Goal: Task Accomplishment & Management: Manage account settings

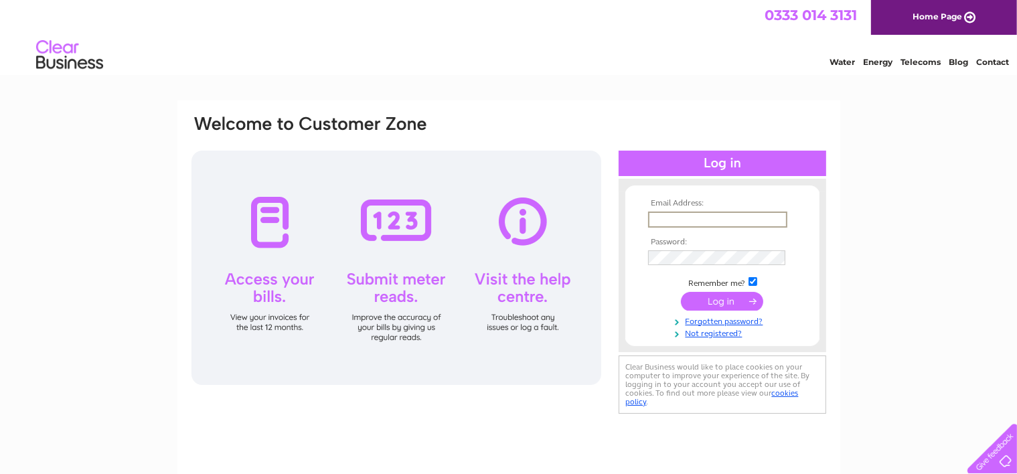
click at [706, 219] on input "text" at bounding box center [717, 220] width 139 height 16
type input "info@altamoda.co.uk"
click at [700, 299] on input "submit" at bounding box center [722, 300] width 82 height 19
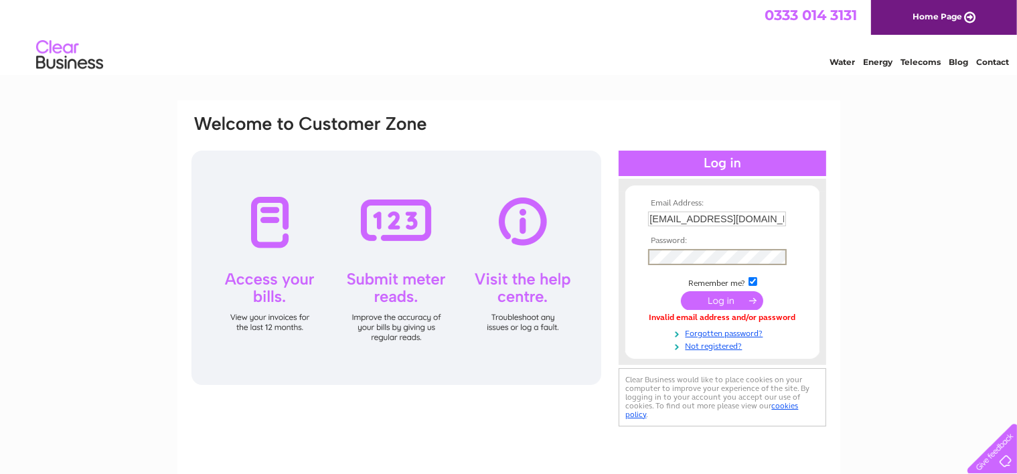
click at [681, 291] on input "submit" at bounding box center [722, 300] width 82 height 19
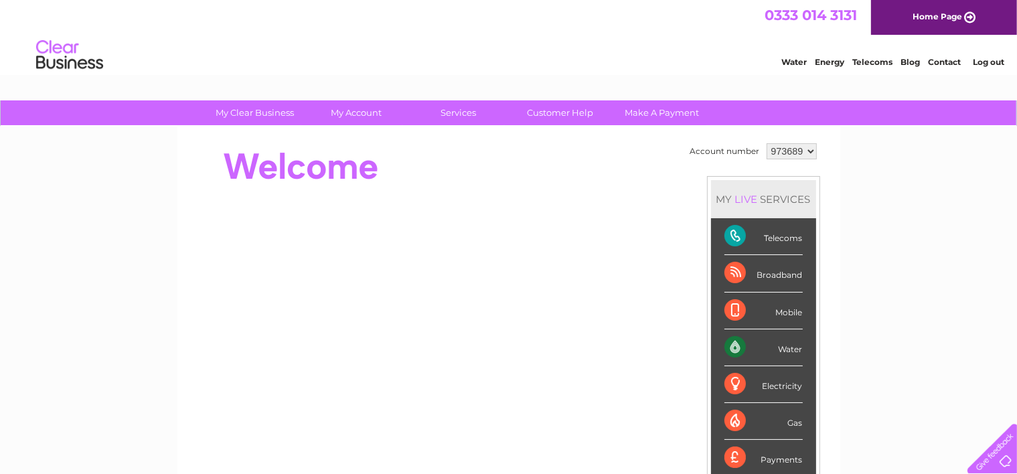
click at [809, 151] on select "973689" at bounding box center [792, 151] width 50 height 16
click at [642, 164] on div at bounding box center [433, 167] width 487 height 54
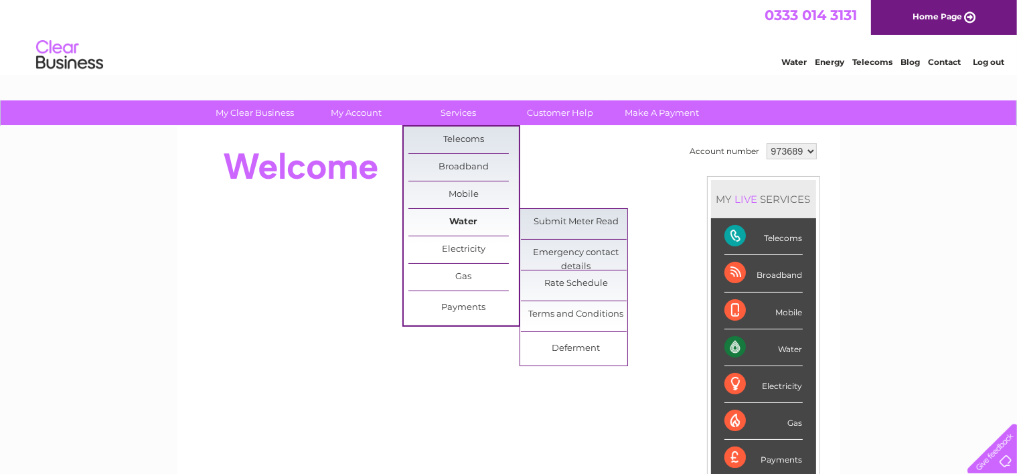
click at [469, 216] on link "Water" at bounding box center [463, 222] width 110 height 27
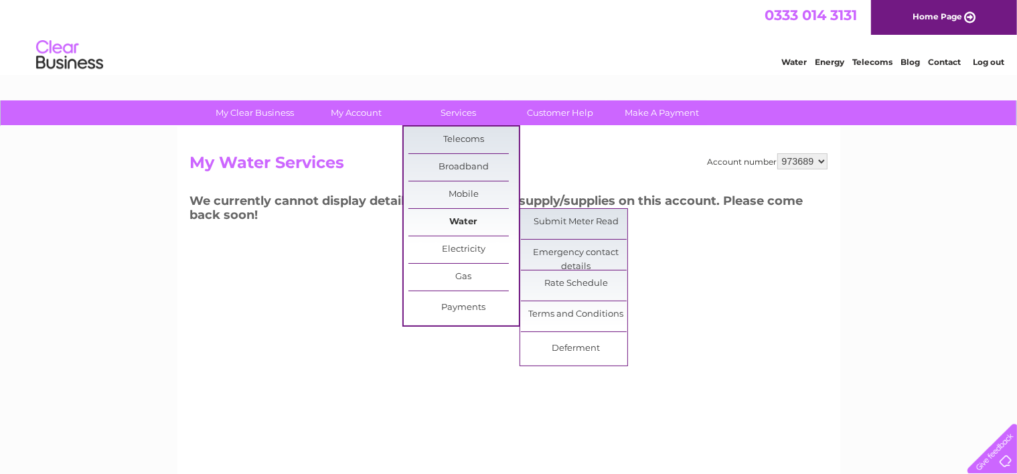
click at [467, 216] on link "Water" at bounding box center [463, 222] width 110 height 27
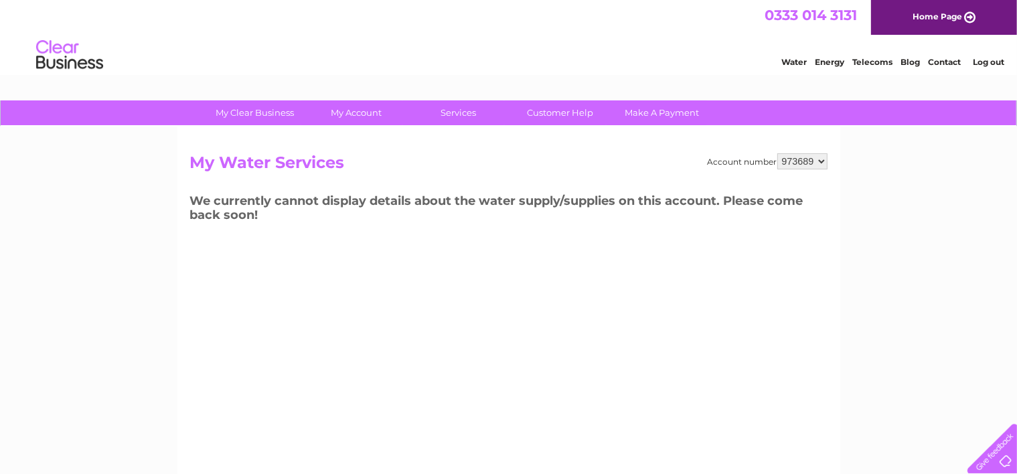
click at [788, 60] on link "Water" at bounding box center [793, 62] width 25 height 10
